Goal: Transaction & Acquisition: Purchase product/service

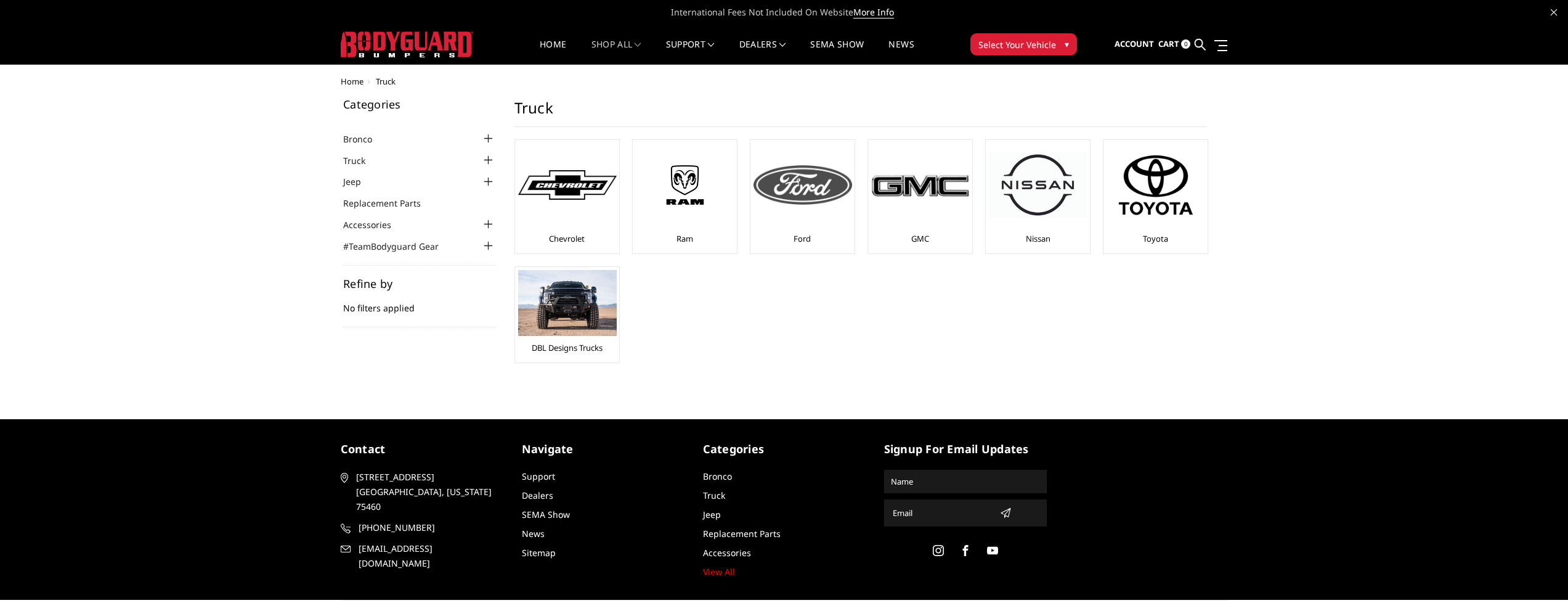
click at [822, 202] on img at bounding box center [803, 185] width 99 height 40
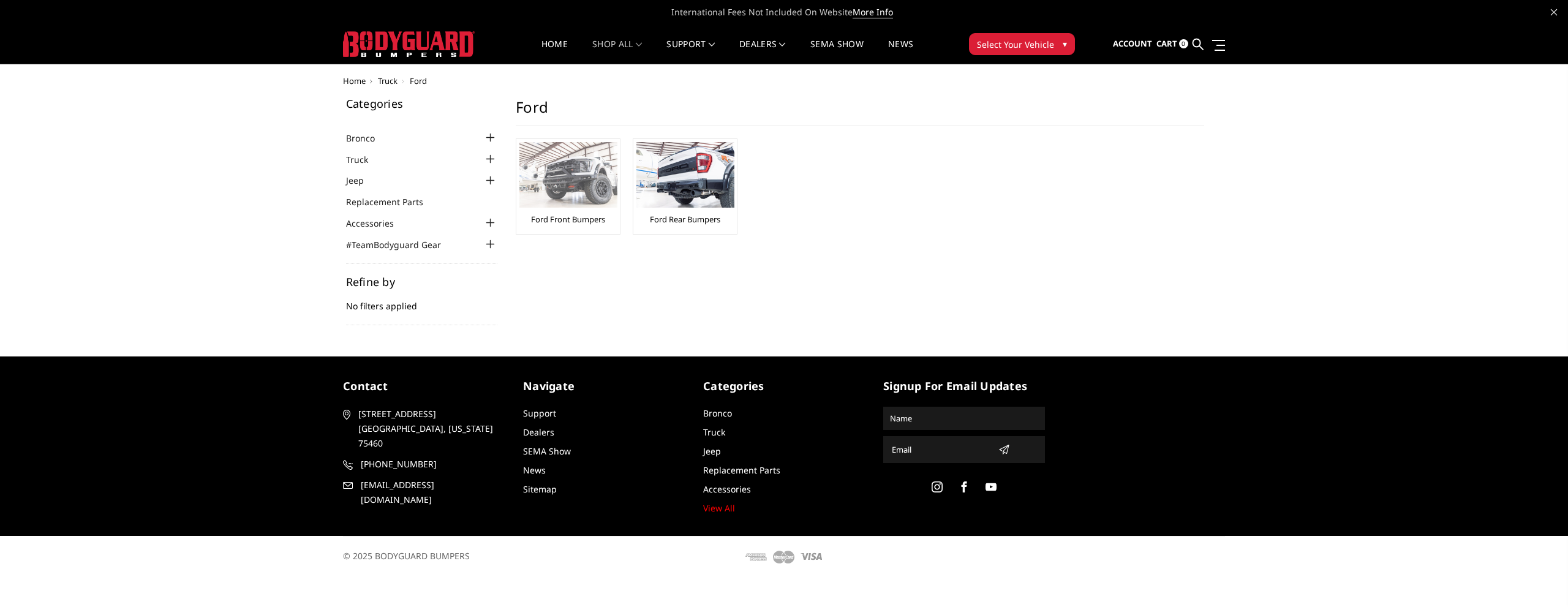
click at [575, 219] on link "Ford Front Bumpers" at bounding box center [568, 219] width 74 height 11
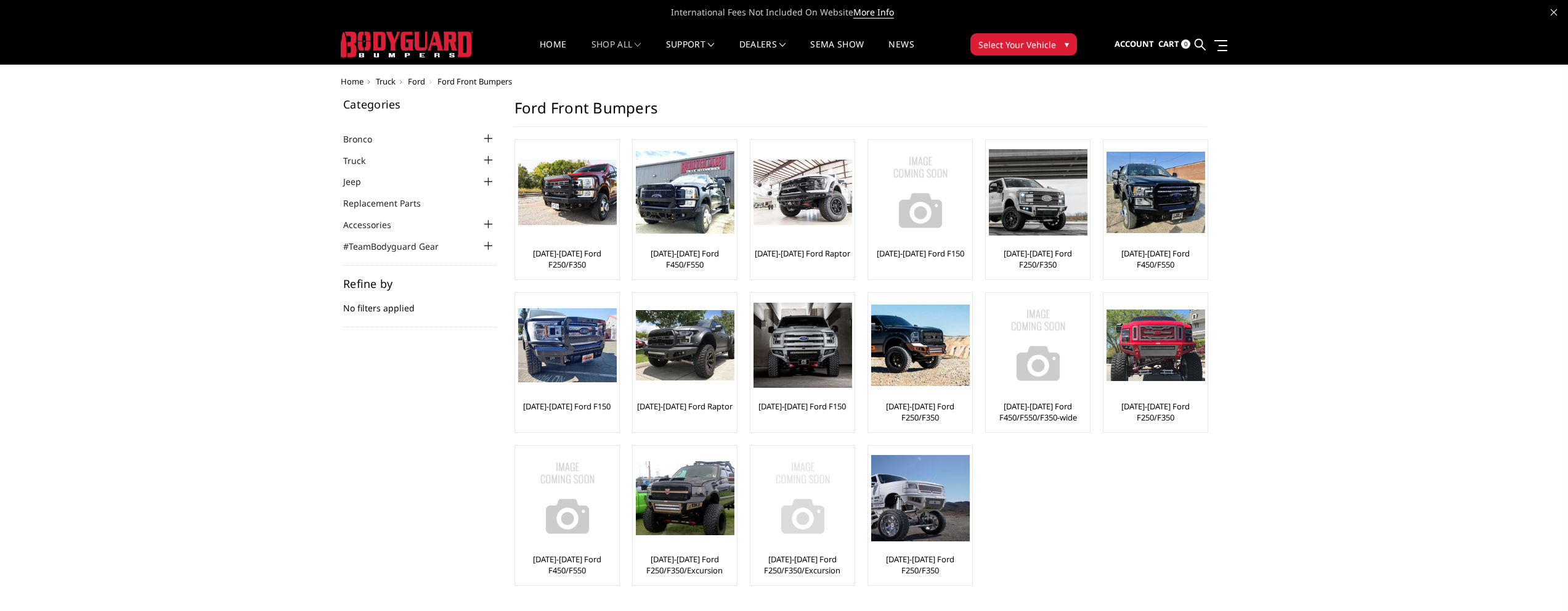
click at [830, 562] on link "[DATE]-[DATE] Ford F250/F350/Excursion" at bounding box center [803, 564] width 98 height 23
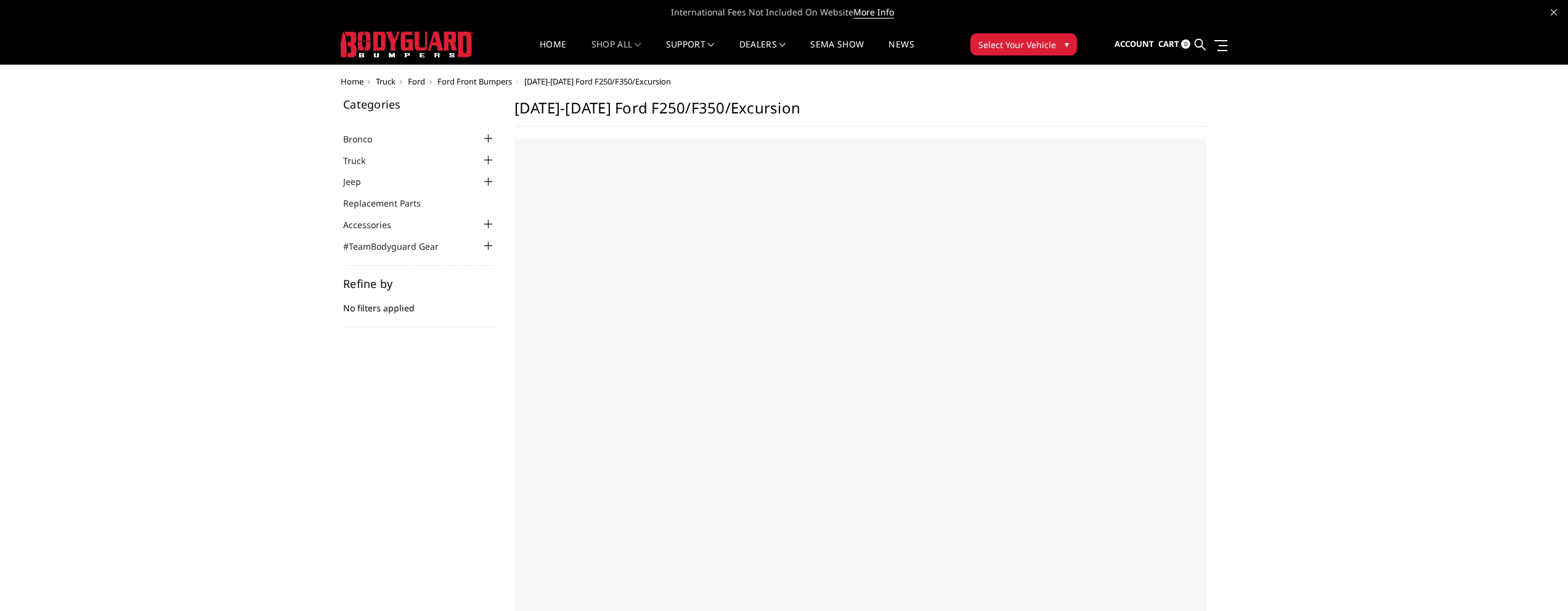
select select "US"
